Goal: Information Seeking & Learning: Understand process/instructions

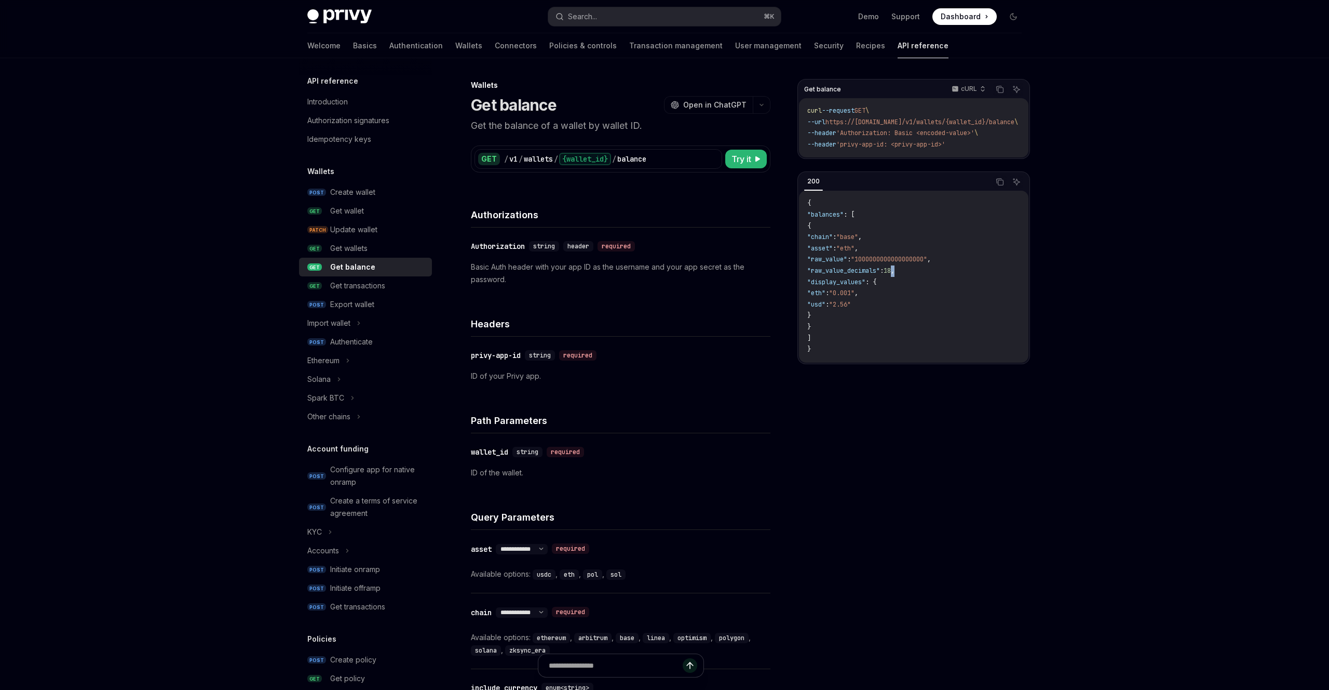
click at [895, 275] on span "," at bounding box center [893, 270] width 4 height 8
click at [1008, 280] on code "{ "balances" : [ { "chain" : "base" , "asset" : "eth" , "raw_value" : "10000000…" at bounding box center [913, 276] width 213 height 157
drag, startPoint x: 969, startPoint y: 265, endPoint x: 946, endPoint y: 259, distance: 23.5
click at [962, 263] on code "{ "balances" : [ { "chain" : "base" , "asset" : "eth" , "raw_value" : "10000000…" at bounding box center [913, 276] width 213 height 157
drag, startPoint x: 936, startPoint y: 258, endPoint x: 953, endPoint y: 274, distance: 23.5
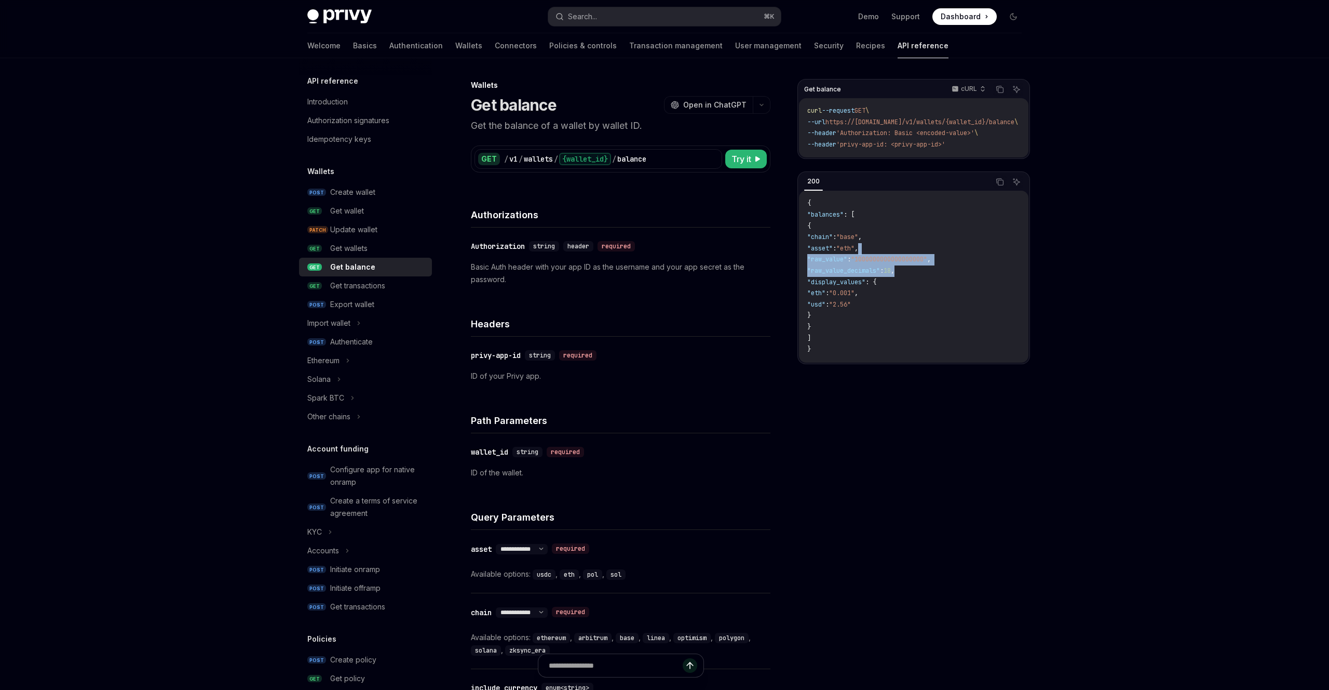
click at [952, 274] on code "{ "balances" : [ { "chain" : "base" , "asset" : "eth" , "raw_value" : "10000000…" at bounding box center [913, 276] width 213 height 157
drag, startPoint x: 851, startPoint y: 290, endPoint x: 933, endPoint y: 332, distance: 91.5
click at [933, 332] on code "{ "balances" : [ { "chain" : "base" , "asset" : "eth" , "raw_value" : "10000000…" at bounding box center [913, 276] width 213 height 157
click at [374, 234] on div "Update wallet" at bounding box center [353, 229] width 47 height 12
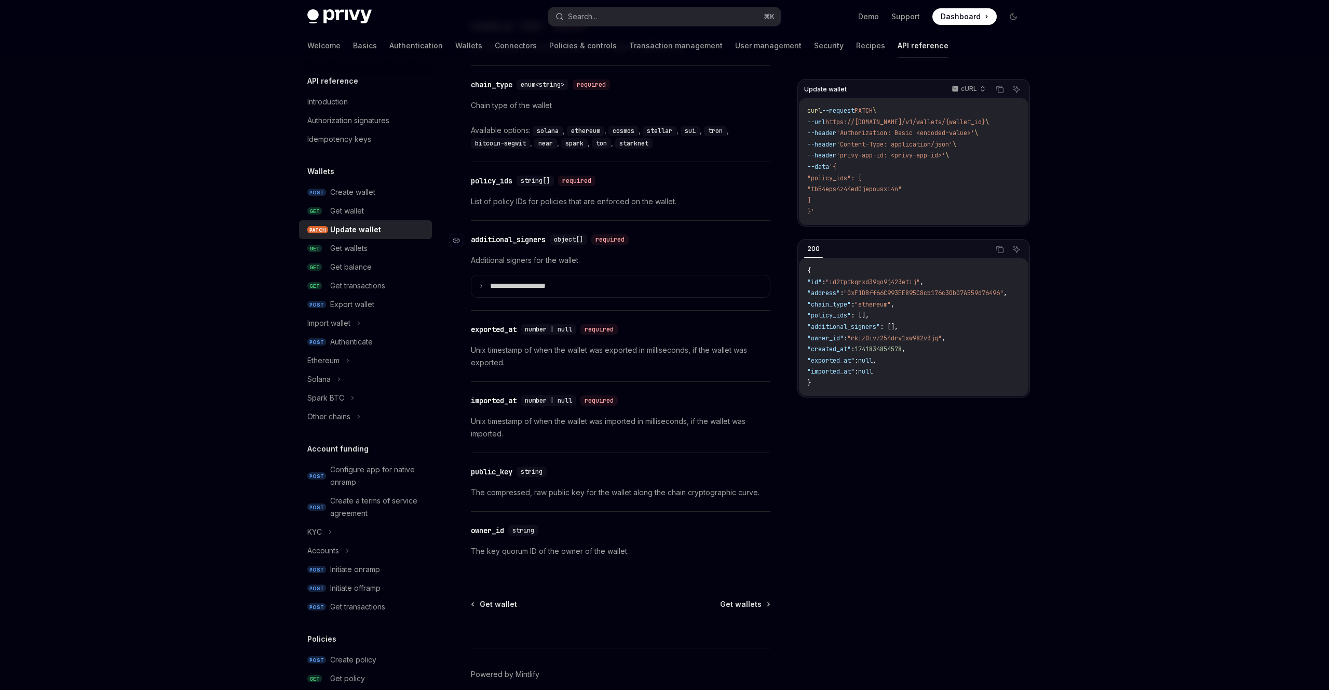
scroll to position [1166, 0]
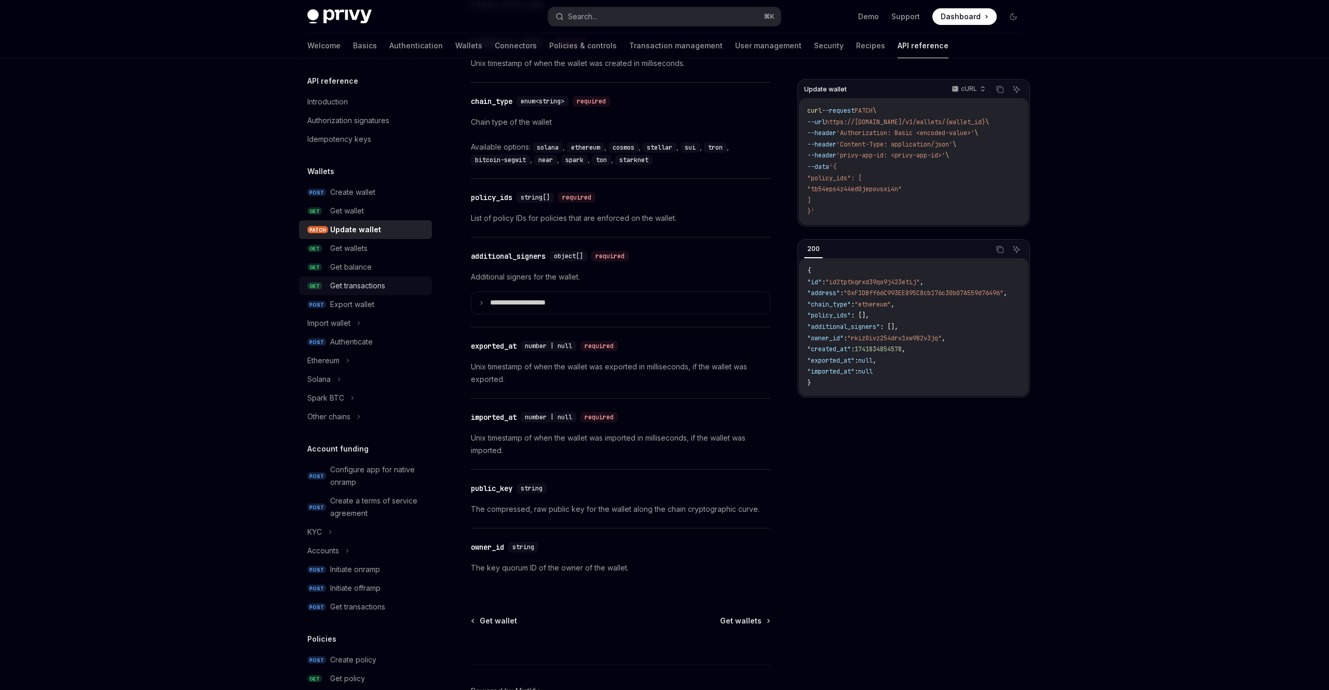
click at [373, 285] on div "Get transactions" at bounding box center [357, 285] width 55 height 12
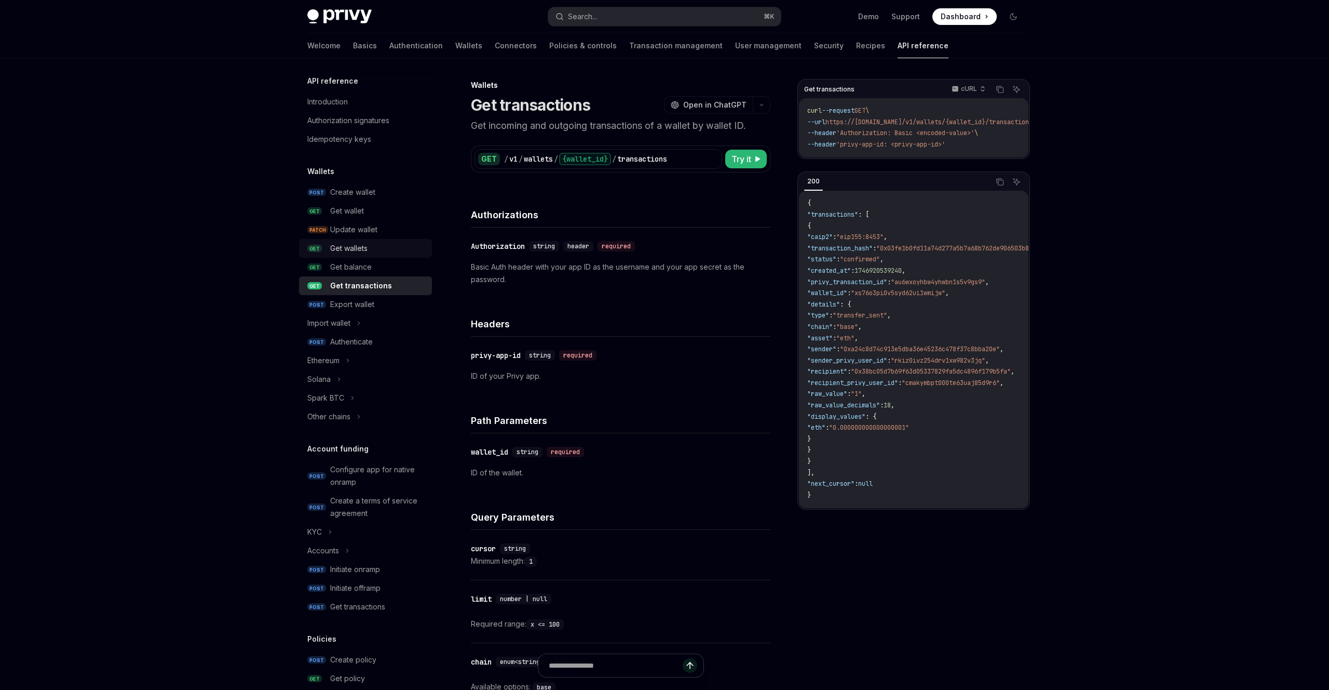
click at [363, 248] on div "Get wallets" at bounding box center [348, 248] width 37 height 12
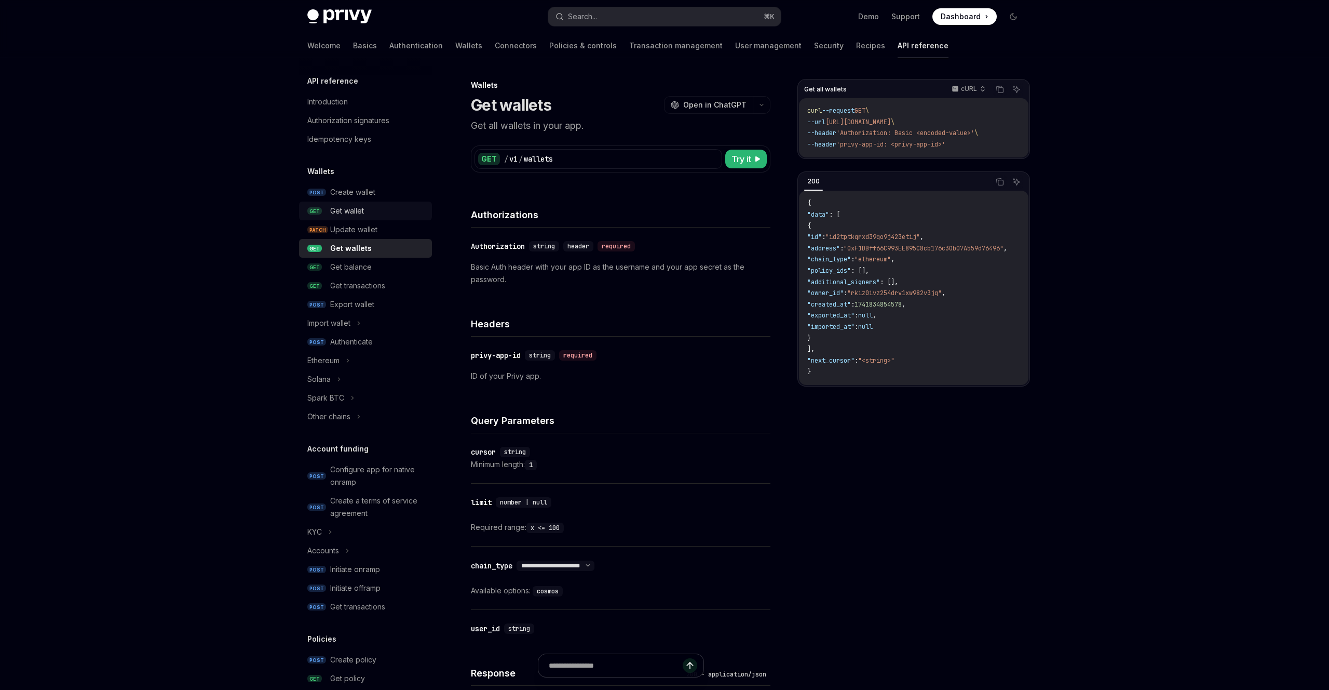
click at [366, 209] on div "Get wallet" at bounding box center [378, 211] width 96 height 12
type textarea "*"
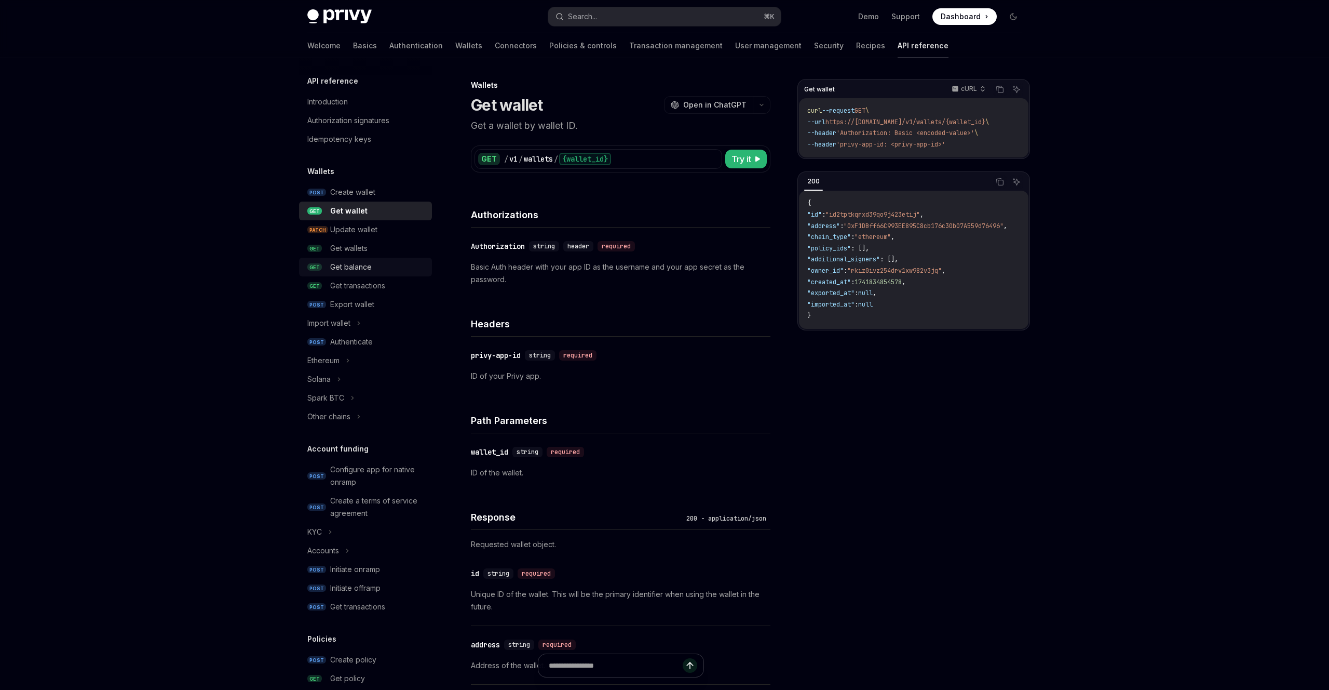
click at [362, 273] on link "GET Get balance" at bounding box center [365, 267] width 133 height 19
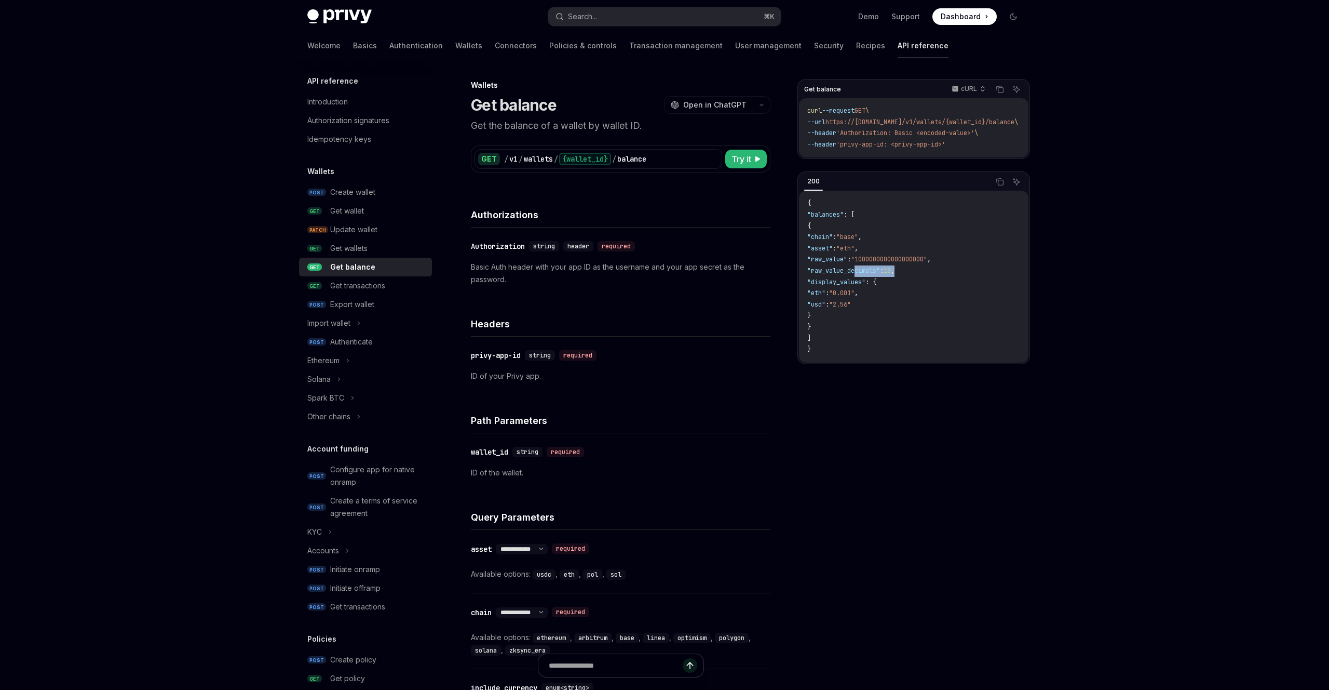
drag, startPoint x: 928, startPoint y: 274, endPoint x: 856, endPoint y: 269, distance: 72.8
click at [856, 269] on code "{ "balances" : [ { "chain" : "base" , "asset" : "eth" , "raw_value" : "10000000…" at bounding box center [913, 276] width 213 height 157
drag, startPoint x: 852, startPoint y: 274, endPoint x: 840, endPoint y: 277, distance: 11.8
click at [850, 275] on span ""raw_value_decimals"" at bounding box center [843, 270] width 73 height 8
click at [840, 275] on span ""raw_value_decimals"" at bounding box center [843, 270] width 73 height 8
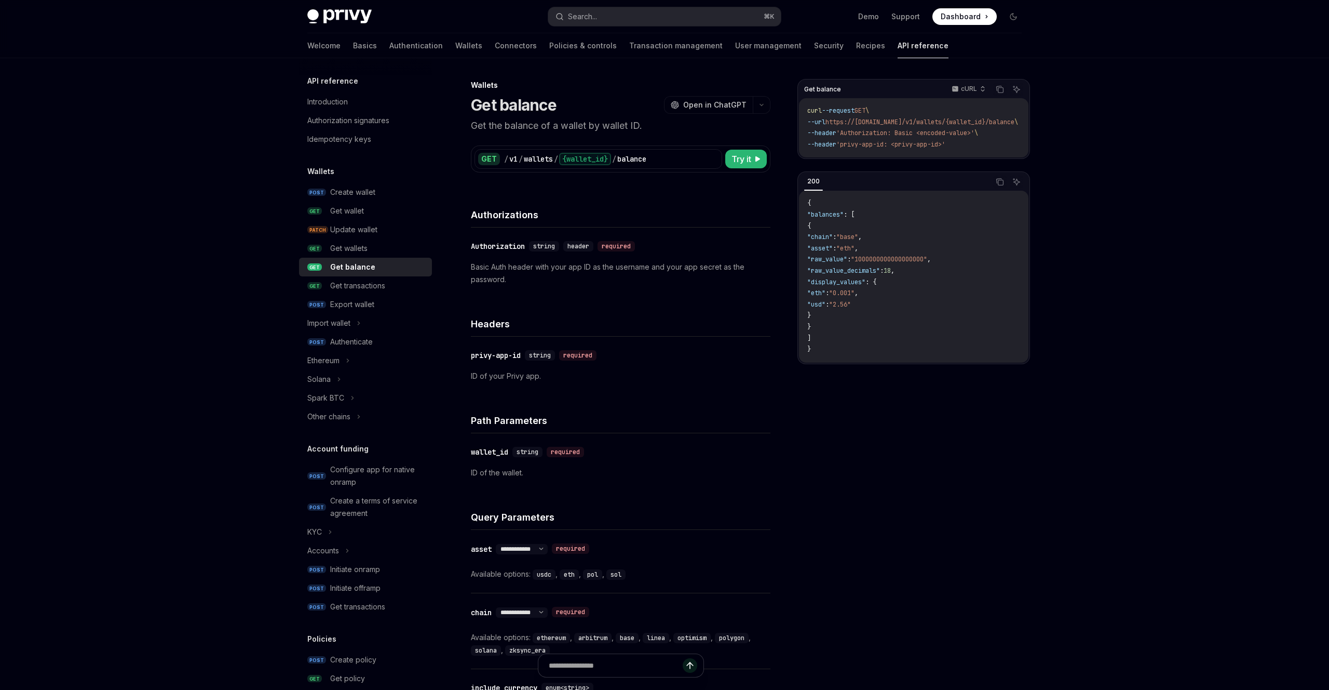
click at [840, 275] on span ""raw_value_decimals"" at bounding box center [843, 270] width 73 height 8
drag, startPoint x: 918, startPoint y: 274, endPoint x: 882, endPoint y: 272, distance: 36.4
click at [891, 274] on span "18" at bounding box center [887, 270] width 7 height 8
click at [847, 263] on span ""raw_value"" at bounding box center [827, 259] width 40 height 8
drag, startPoint x: 817, startPoint y: 263, endPoint x: 973, endPoint y: 282, distance: 156.4
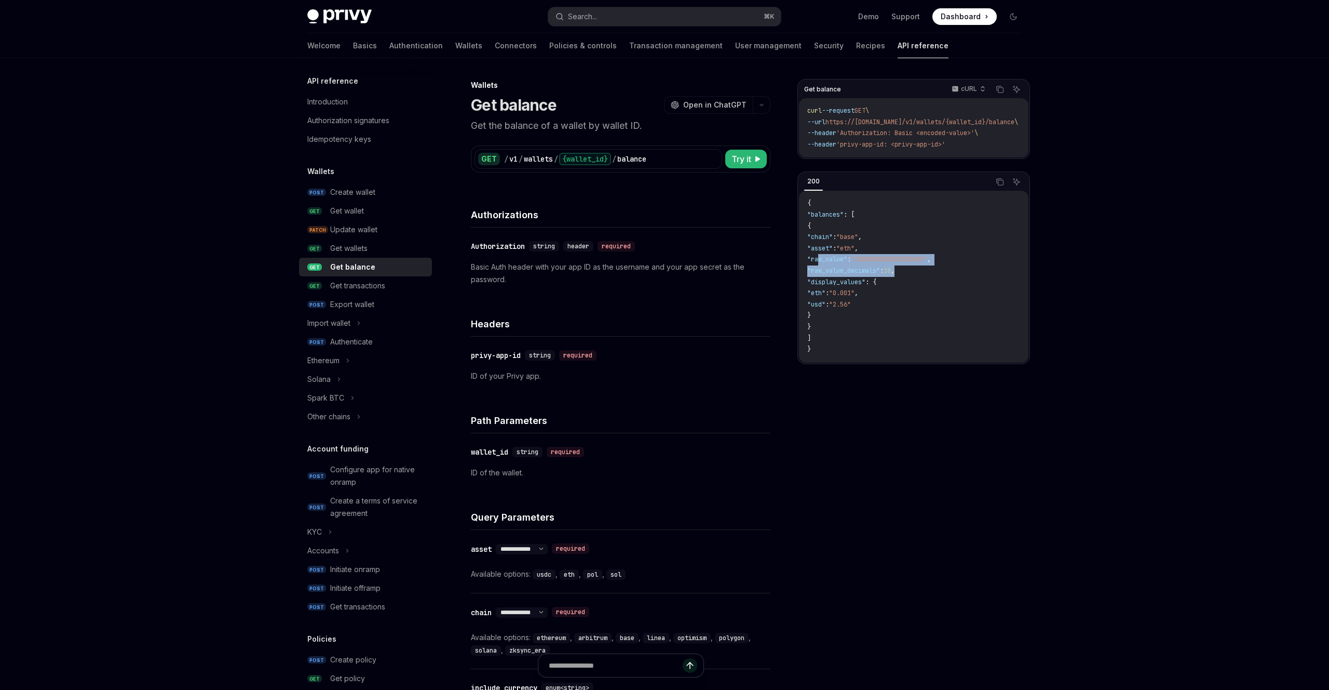
click at [983, 280] on code "{ "balances" : [ { "chain" : "base" , "asset" : "eth" , "raw_value" : "10000000…" at bounding box center [913, 276] width 213 height 157
click at [856, 275] on span ""raw_value_decimals"" at bounding box center [843, 270] width 73 height 8
click at [833, 251] on span ""asset"" at bounding box center [819, 248] width 25 height 8
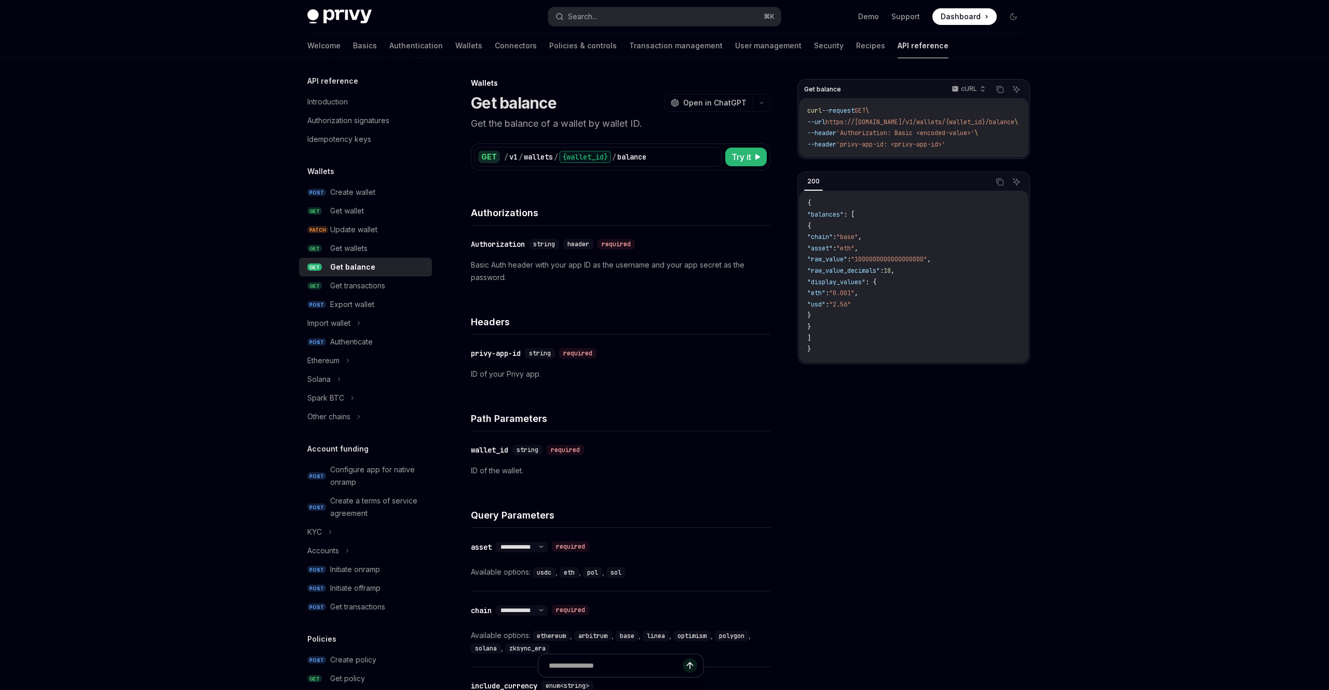
click at [833, 251] on span ""asset"" at bounding box center [819, 248] width 25 height 8
copy span "asset"
